Goal: Information Seeking & Learning: Learn about a topic

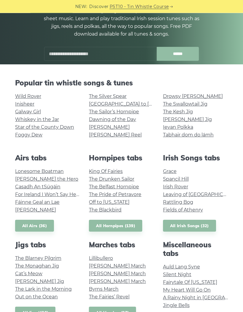
scroll to position [65, 0]
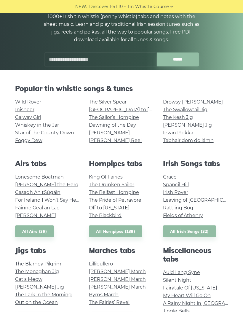
click at [19, 103] on link "Wild Rover" at bounding box center [28, 102] width 26 height 6
click at [32, 108] on link "Inisheer" at bounding box center [24, 110] width 19 height 6
click at [32, 115] on link "Galway Girl" at bounding box center [28, 118] width 26 height 6
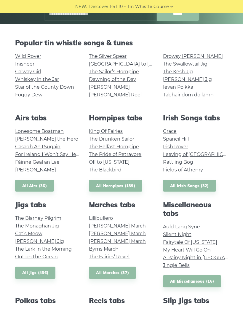
scroll to position [112, 0]
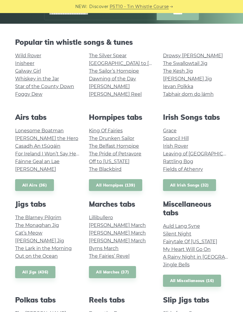
click at [177, 130] on link "Grace" at bounding box center [170, 131] width 14 height 6
click at [208, 151] on link "Leaving of Liverpool" at bounding box center [201, 154] width 77 height 6
click at [180, 144] on link "Irish Rover" at bounding box center [175, 146] width 25 height 6
click at [199, 169] on link "Fields of Athenry" at bounding box center [183, 169] width 40 height 6
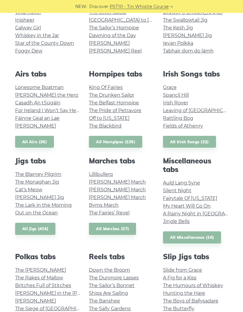
scroll to position [155, 0]
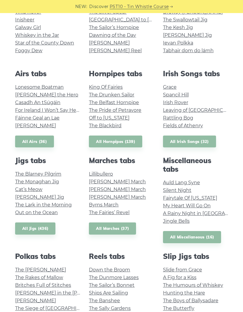
click at [169, 199] on link "Fairytale Of New York" at bounding box center [190, 198] width 54 height 6
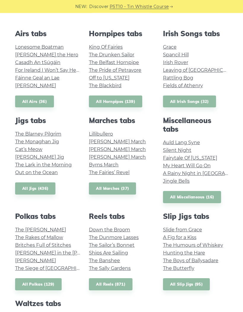
scroll to position [197, 0]
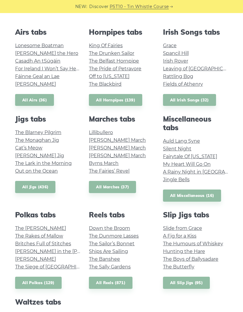
click at [26, 250] on link "Maggie in the Woods" at bounding box center [64, 252] width 98 height 6
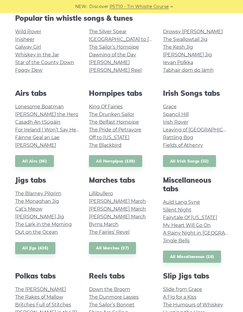
scroll to position [136, 0]
click at [180, 161] on link "All Irish Songs (32)" at bounding box center [189, 161] width 53 height 12
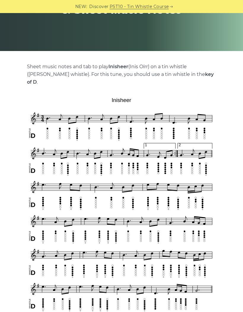
scroll to position [76, 0]
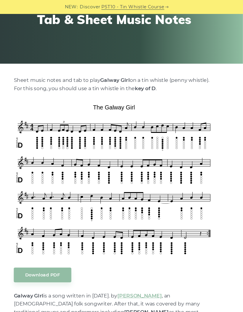
scroll to position [69, 0]
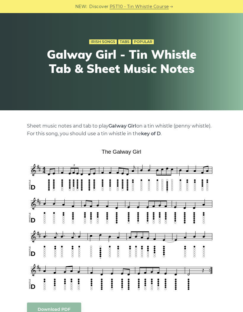
scroll to position [0, 0]
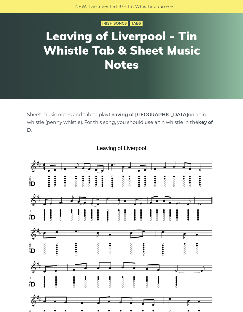
scroll to position [18, 0]
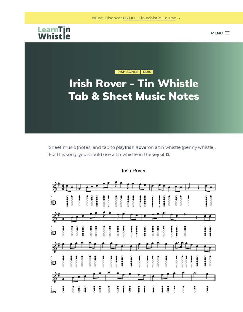
scroll to position [67, 0]
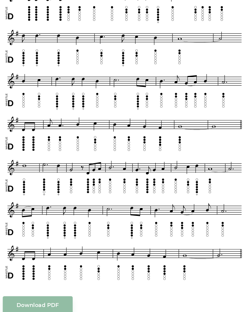
scroll to position [132, 0]
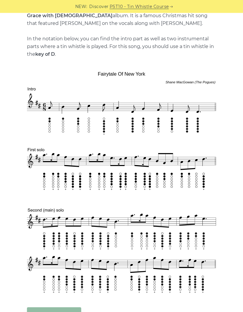
scroll to position [183, 0]
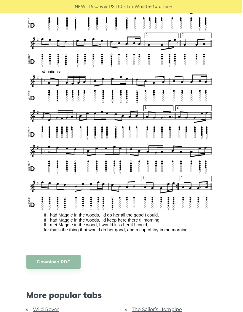
scroll to position [290, 0]
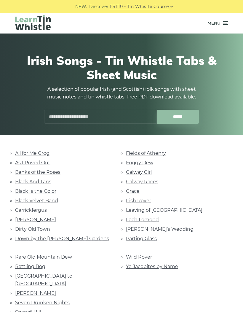
scroll to position [8, 0]
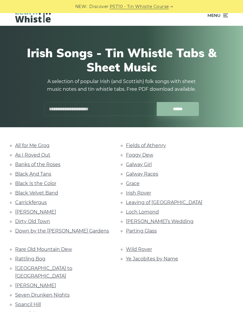
click at [148, 228] on link "Parting Glass" at bounding box center [141, 231] width 31 height 6
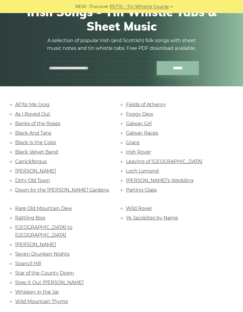
scroll to position [51, 0]
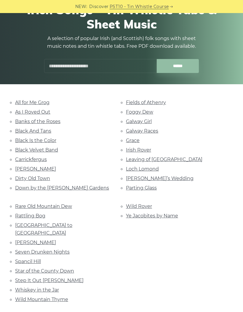
click at [22, 287] on link "Whiskey in the Jar" at bounding box center [37, 290] width 44 height 6
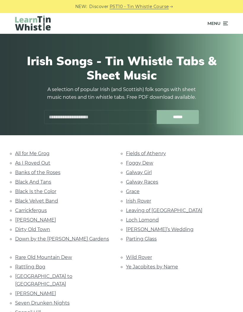
scroll to position [75, 0]
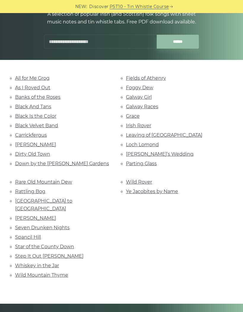
click at [29, 163] on link "Down by the Sally Gardens" at bounding box center [62, 164] width 94 height 6
click at [129, 115] on link "Grace" at bounding box center [133, 116] width 14 height 6
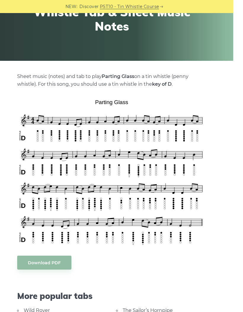
scroll to position [107, 0]
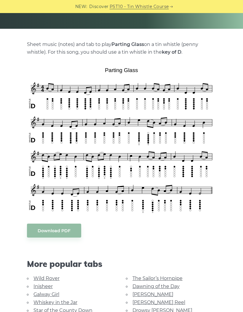
click at [11, 2] on div "NEW: Discover PST10 - Tin Whistle Course" at bounding box center [121, 6] width 243 height 13
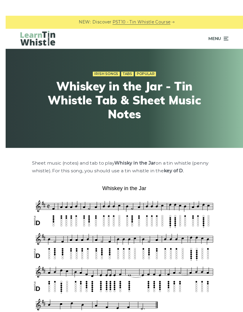
scroll to position [66, 0]
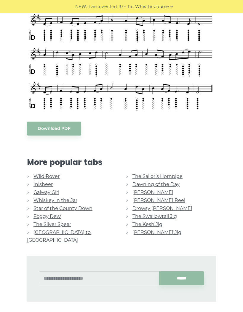
scroll to position [216, 0]
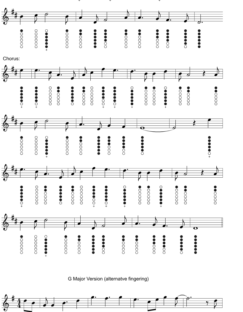
scroll to position [304, 0]
